Goal: Task Accomplishment & Management: Use online tool/utility

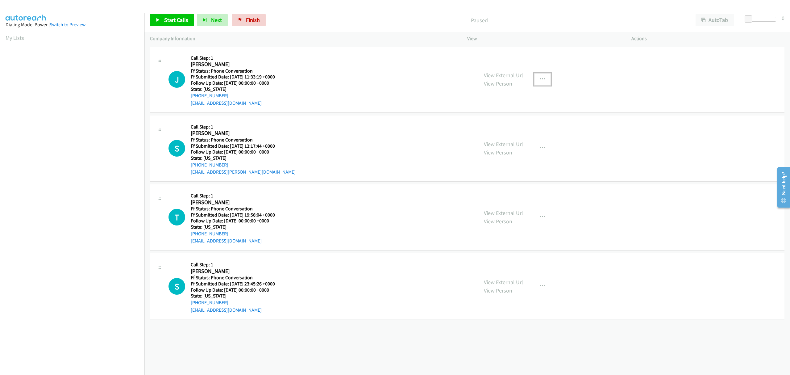
click at [535, 77] on button "button" at bounding box center [542, 79] width 17 height 12
drag, startPoint x: 492, startPoint y: 120, endPoint x: 394, endPoint y: 121, distance: 97.6
click at [491, 120] on link "Skip Call" at bounding box center [510, 120] width 82 height 12
click at [541, 216] on icon "button" at bounding box center [542, 217] width 5 height 5
click at [490, 257] on link "Skip Call" at bounding box center [510, 257] width 82 height 12
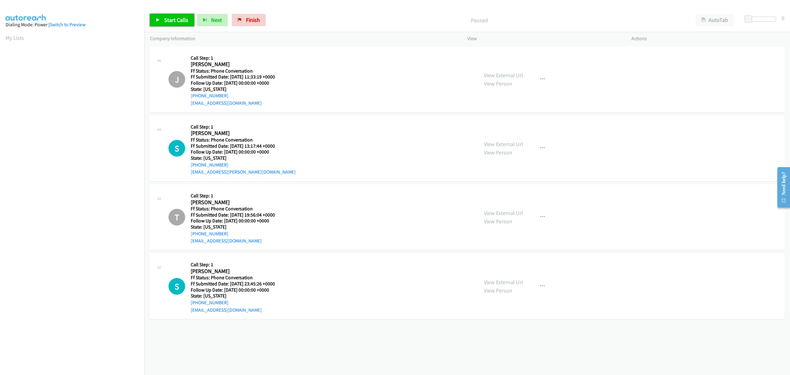
click at [167, 21] on span "Start Calls" at bounding box center [176, 19] width 24 height 7
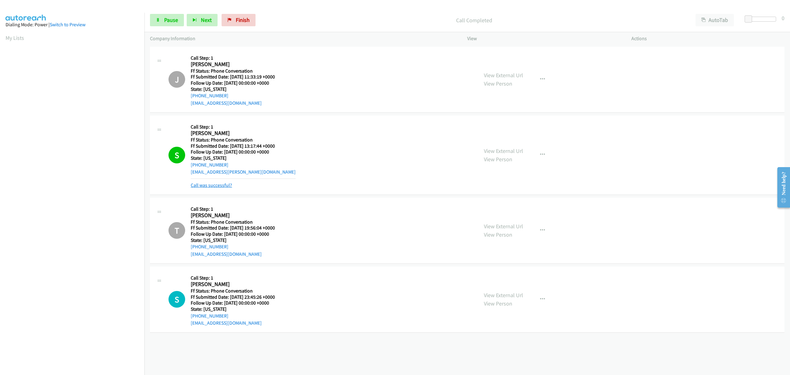
click at [210, 186] on link "Call was successful?" at bounding box center [211, 185] width 41 height 6
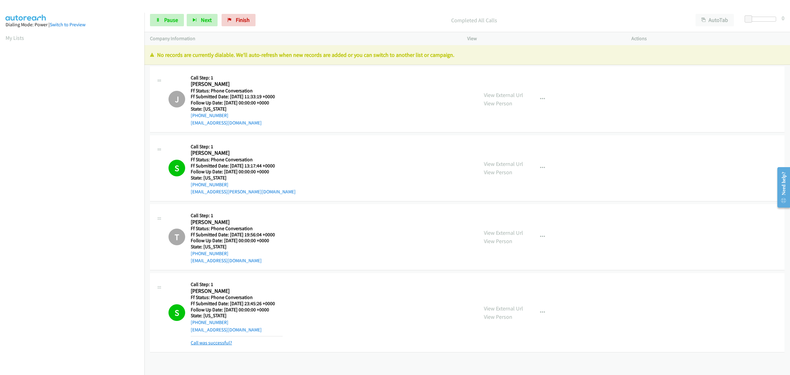
click at [229, 343] on link "Call was successful?" at bounding box center [211, 343] width 41 height 6
drag, startPoint x: 241, startPoint y: 19, endPoint x: 409, endPoint y: 30, distance: 168.0
click at [241, 19] on span "Finish" at bounding box center [243, 19] width 14 height 7
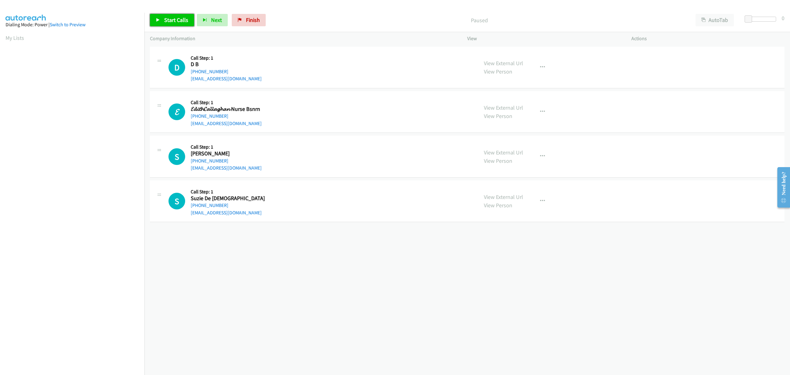
click at [171, 19] on span "Start Calls" at bounding box center [176, 19] width 24 height 7
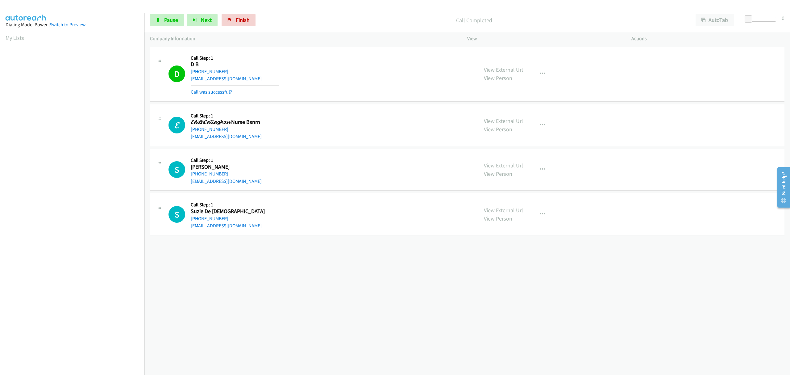
click at [219, 93] on link "Call was successful?" at bounding box center [211, 92] width 41 height 6
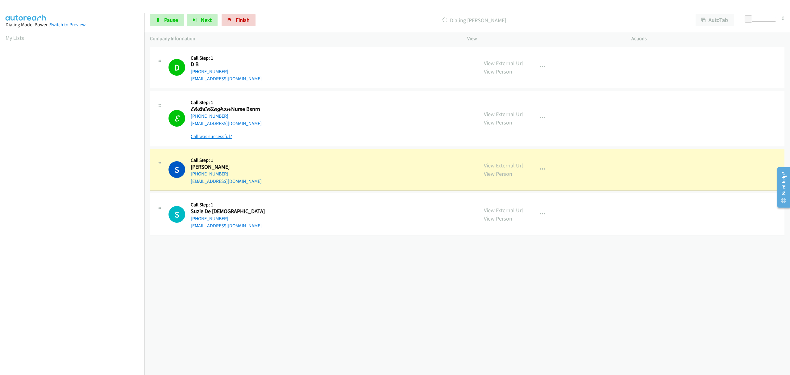
click at [202, 134] on link "Call was successful?" at bounding box center [211, 136] width 41 height 6
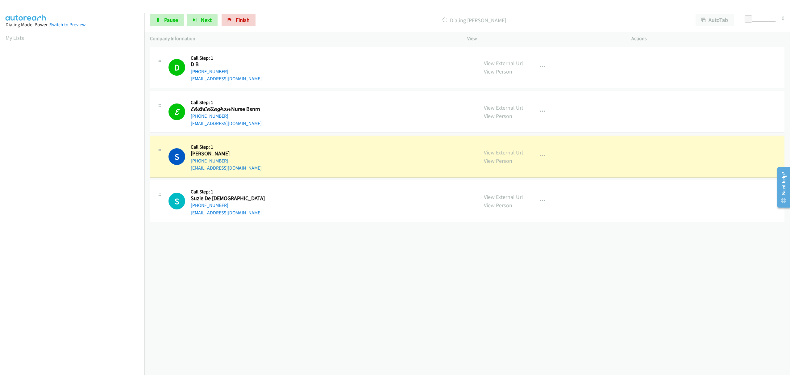
click at [200, 135] on td "S Callback Scheduled Call Step: 1 Susan Mac Nicol America/Chicago +1 630-456-08…" at bounding box center [467, 156] width 646 height 44
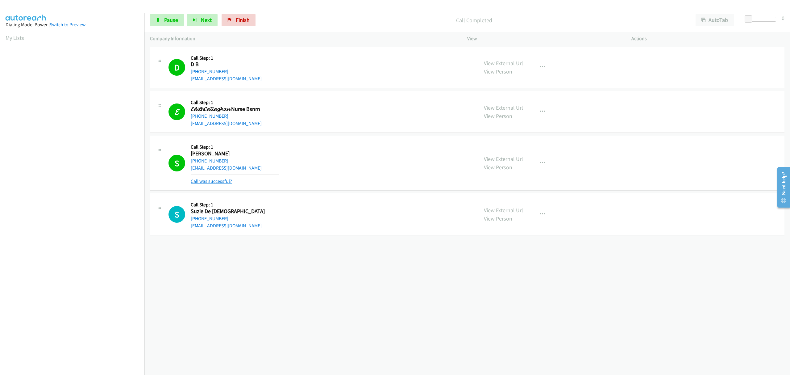
click at [215, 180] on link "Call was successful?" at bounding box center [211, 181] width 41 height 6
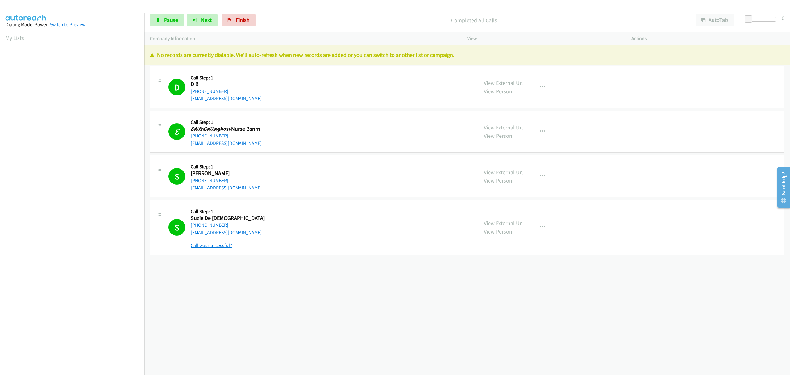
click at [225, 246] on link "Call was successful?" at bounding box center [211, 245] width 41 height 6
drag, startPoint x: 238, startPoint y: 23, endPoint x: 417, endPoint y: 26, distance: 179.7
click at [238, 23] on span "Finish" at bounding box center [243, 19] width 14 height 7
